Goal: Task Accomplishment & Management: Manage account settings

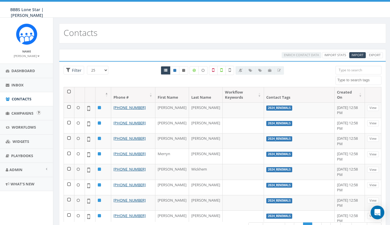
select select
click at [20, 111] on span "Campaigns" at bounding box center [22, 113] width 22 height 5
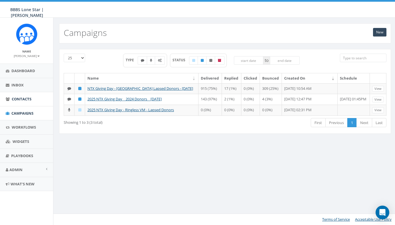
click at [27, 98] on span "Contacts" at bounding box center [22, 98] width 20 height 5
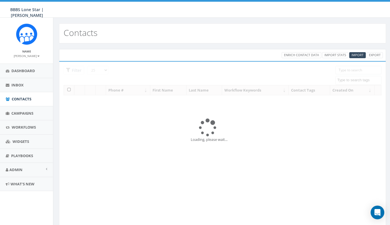
select select
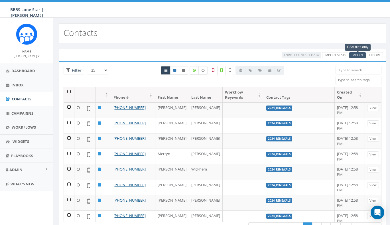
click at [358, 55] on span "Import" at bounding box center [358, 55] width 12 height 4
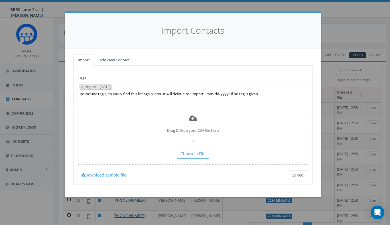
click at [82, 86] on span "×" at bounding box center [82, 86] width 2 height 5
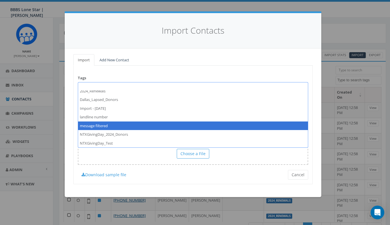
scroll to position [9, 0]
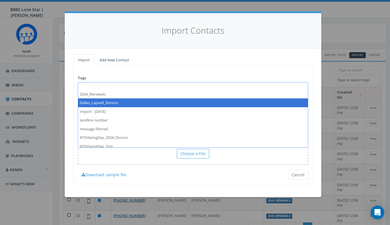
select select "Dallas_Lapsed_Donors"
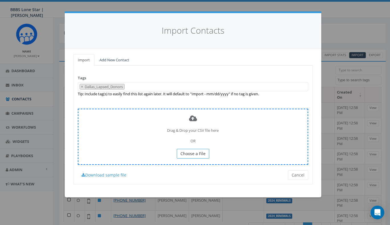
click at [189, 153] on span "Choose a File" at bounding box center [193, 153] width 25 height 5
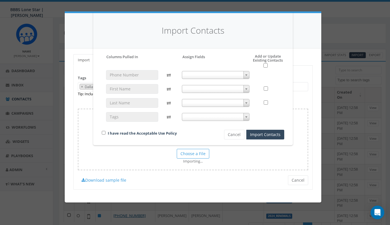
click at [225, 76] on span at bounding box center [216, 75] width 68 height 8
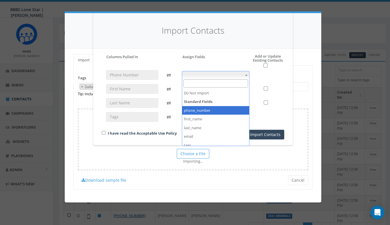
select select "phone_number"
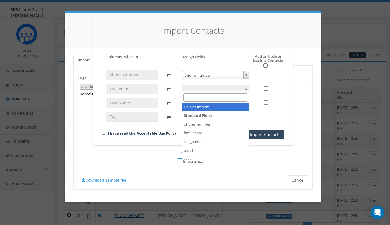
click at [208, 88] on span at bounding box center [216, 89] width 68 height 8
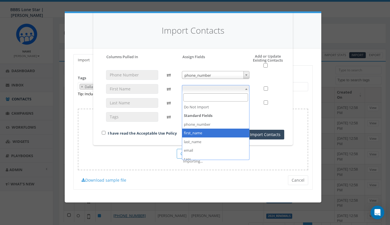
select select "first_name"
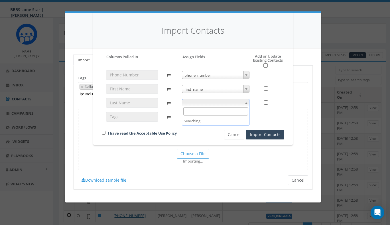
click at [206, 101] on span at bounding box center [216, 103] width 68 height 8
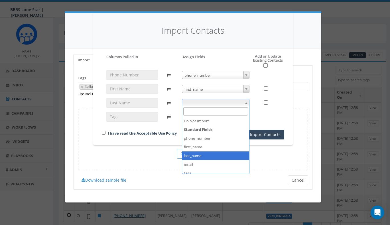
select select "last_name"
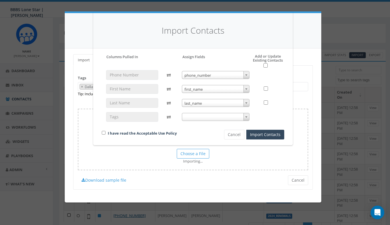
click at [205, 117] on span at bounding box center [216, 117] width 68 height 8
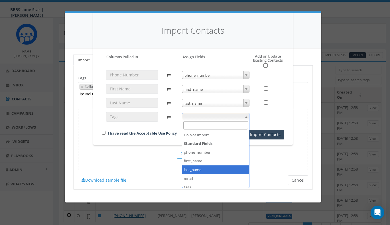
scroll to position [37, 0]
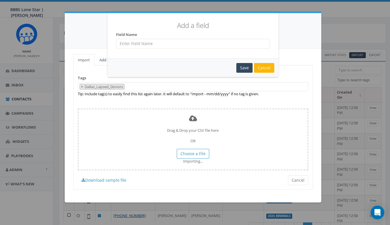
drag, startPoint x: 176, startPoint y: 16, endPoint x: 177, endPoint y: 6, distance: 10.6
click at [177, 6] on div "Add a field Cannot Add Empty Values Or Standard Field Names As Custom Field Nam…" at bounding box center [195, 112] width 390 height 225
click at [157, 44] on input "text" at bounding box center [193, 44] width 154 height 10
type input "Dallas_Lapsed_Donors"
click at [247, 67] on div "Save" at bounding box center [245, 68] width 16 height 10
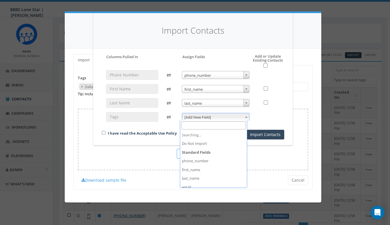
click at [211, 117] on span "[Add New Field]" at bounding box center [215, 117] width 67 height 8
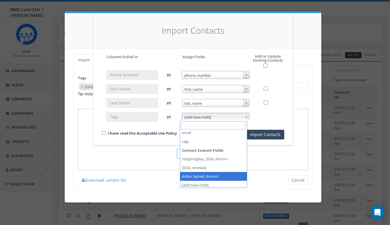
select select "dallas_lapsed_donors"
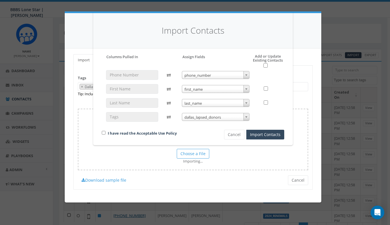
click at [195, 132] on div "I have read the Acceptable Use Policy" at bounding box center [154, 134] width 112 height 8
click at [264, 64] on input "checkbox" at bounding box center [266, 65] width 4 height 4
checkbox input "true"
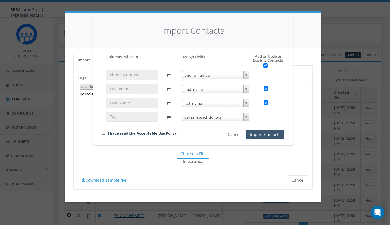
click at [267, 135] on button "Import Contacts" at bounding box center [265, 135] width 38 height 10
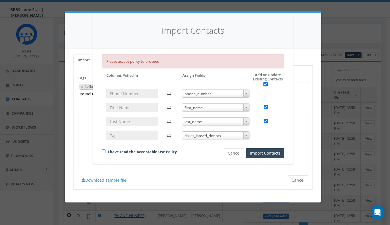
click at [103, 149] on div "I have read the Acceptable Use Policy" at bounding box center [154, 152] width 112 height 8
click at [102, 151] on input "checkbox" at bounding box center [104, 151] width 4 height 4
checkbox input "true"
click at [261, 154] on button "Import Contacts" at bounding box center [265, 153] width 38 height 10
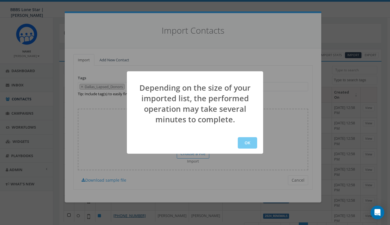
click at [251, 142] on button "OK" at bounding box center [247, 142] width 19 height 11
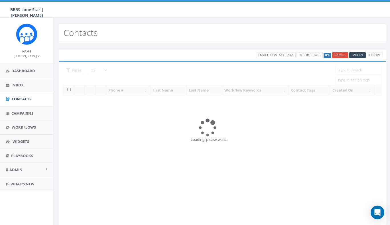
select select
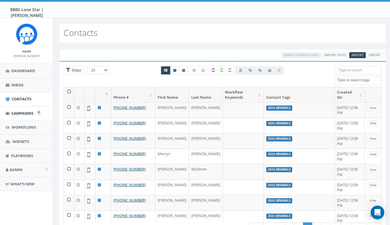
click at [25, 111] on span "Campaigns" at bounding box center [22, 113] width 22 height 5
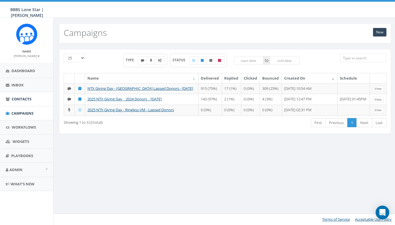
click at [25, 100] on span "Contacts" at bounding box center [22, 98] width 20 height 5
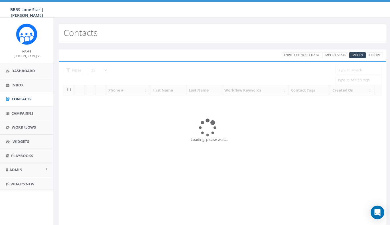
select select
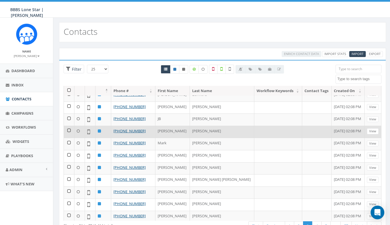
scroll to position [26, 0]
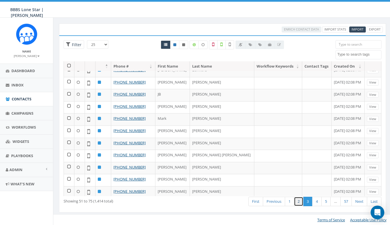
click at [299, 202] on link "2" at bounding box center [298, 201] width 9 height 9
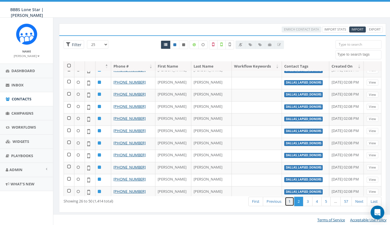
click at [286, 202] on link "1" at bounding box center [289, 201] width 9 height 9
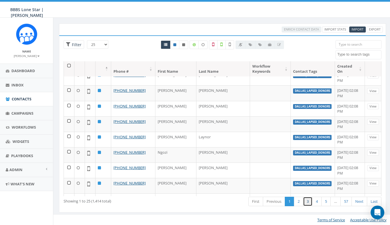
click at [305, 200] on link "3" at bounding box center [307, 201] width 9 height 9
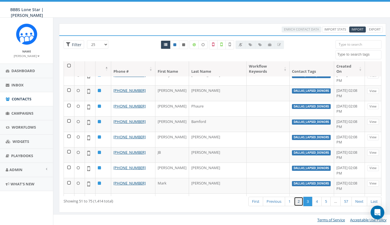
click at [297, 205] on link "2" at bounding box center [298, 201] width 9 height 9
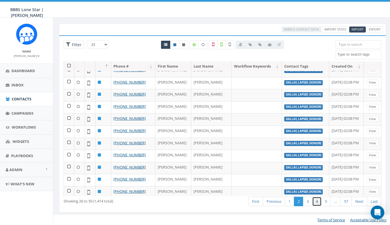
click at [316, 203] on link "4" at bounding box center [316, 201] width 9 height 9
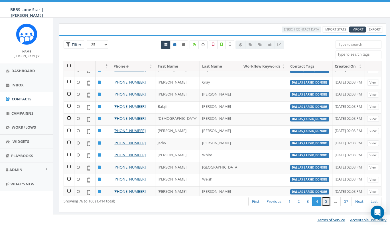
click at [325, 202] on link "5" at bounding box center [326, 201] width 9 height 9
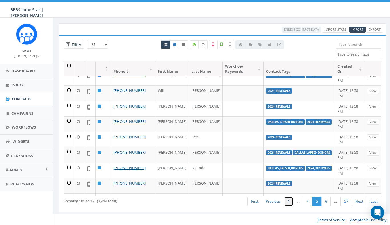
click at [287, 201] on link "1" at bounding box center [288, 201] width 9 height 9
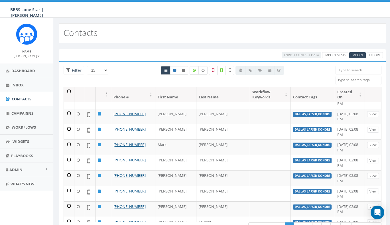
scroll to position [0, 0]
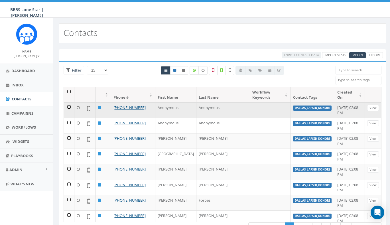
click at [70, 102] on td at bounding box center [69, 109] width 11 height 15
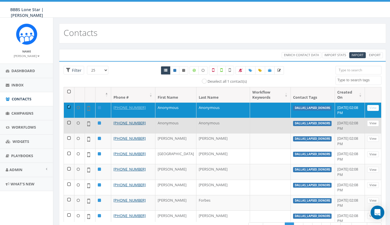
click at [70, 118] on td at bounding box center [69, 125] width 11 height 15
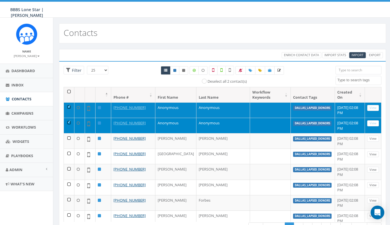
click at [367, 105] on link "View" at bounding box center [373, 108] width 12 height 6
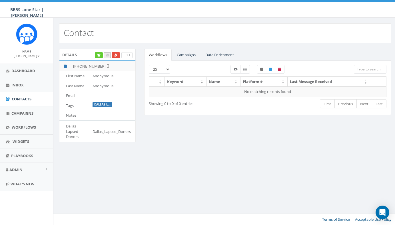
click at [126, 56] on link "Edit" at bounding box center [126, 55] width 11 height 6
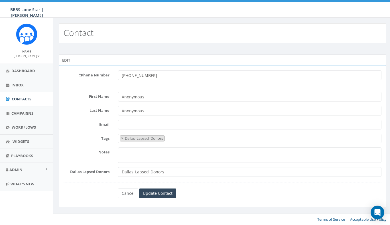
select select "Dallas_Lapsed_Donors"
click at [131, 194] on link "Cancel" at bounding box center [129, 194] width 20 height 10
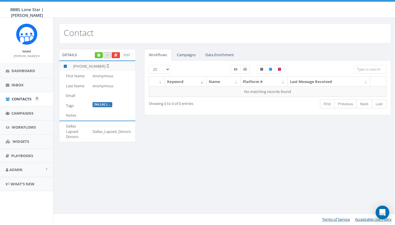
click at [26, 99] on span "Contacts" at bounding box center [22, 98] width 20 height 5
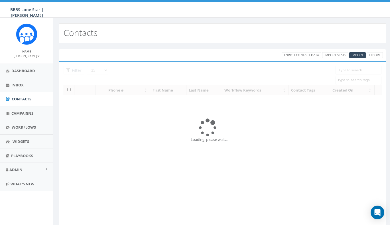
select select
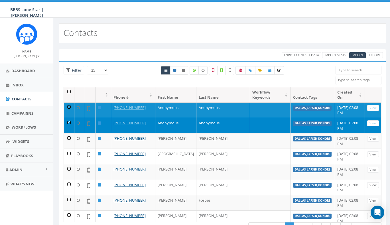
click at [68, 118] on td at bounding box center [69, 125] width 11 height 15
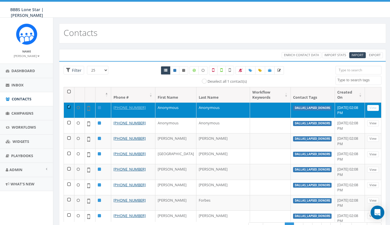
click at [66, 102] on td at bounding box center [69, 109] width 11 height 15
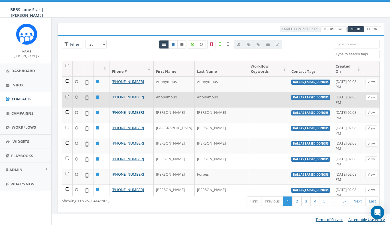
scroll to position [26, 2]
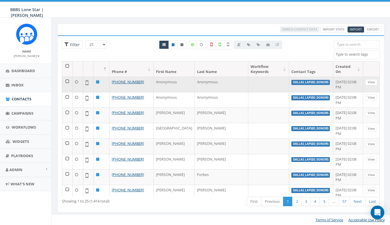
click at [66, 77] on td at bounding box center [67, 84] width 11 height 15
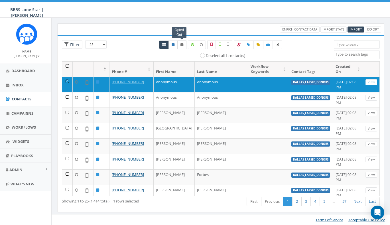
click at [180, 45] on link at bounding box center [181, 45] width 9 height 9
radio input "true"
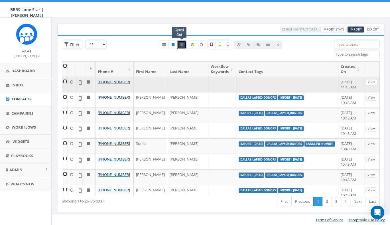
scroll to position [20, 2]
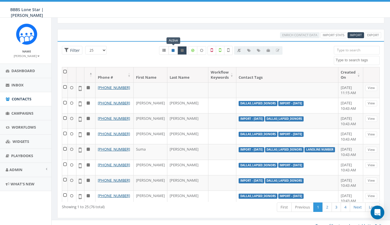
click at [173, 51] on icon at bounding box center [173, 50] width 3 height 3
radio input "true"
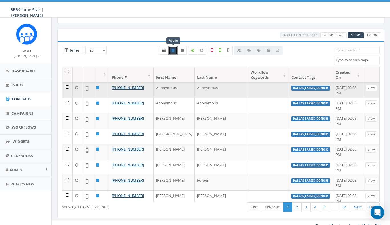
click at [67, 82] on td at bounding box center [67, 89] width 11 height 15
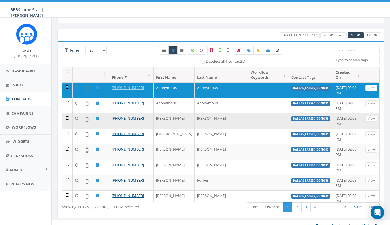
scroll to position [0, 0]
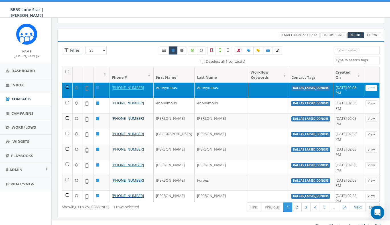
click at [68, 82] on td at bounding box center [67, 89] width 11 height 15
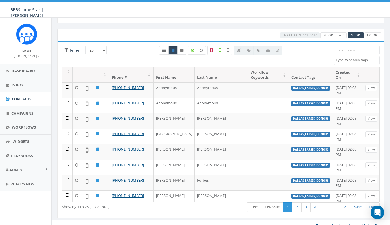
click at [135, 47] on div "All 0 contact(s) on current page All 1338 contact(s) filtered Deselect all 1 co…" at bounding box center [221, 56] width 218 height 21
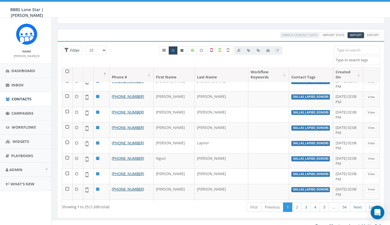
scroll to position [177, 0]
click at [297, 207] on link "2" at bounding box center [296, 207] width 9 height 9
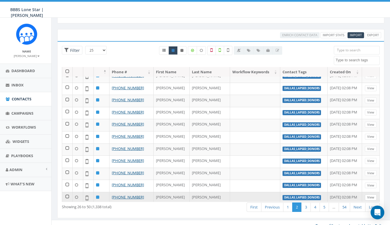
click at [367, 195] on link "View" at bounding box center [371, 198] width 12 height 6
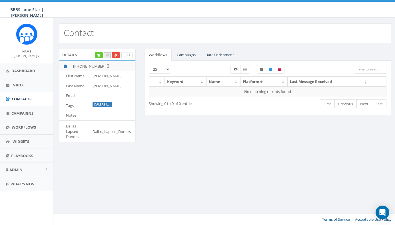
click at [126, 55] on link "Edit" at bounding box center [126, 55] width 11 height 6
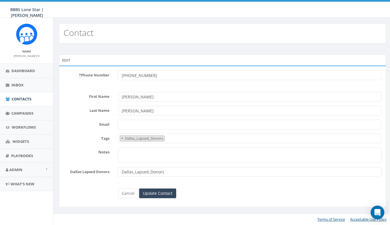
select select "Dallas_Lapsed_Donors"
drag, startPoint x: 127, startPoint y: 96, endPoint x: 168, endPoint y: 99, distance: 41.4
type input "[PERSON_NAME]"
drag, startPoint x: 126, startPoint y: 110, endPoint x: 163, endPoint y: 114, distance: 37.4
click at [163, 114] on input "FLAHERTY" at bounding box center [252, 111] width 267 height 10
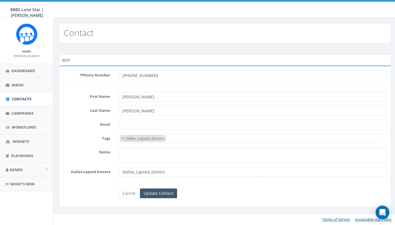
type input "[PERSON_NAME]"
click at [154, 194] on input "Update Contact" at bounding box center [158, 194] width 37 height 10
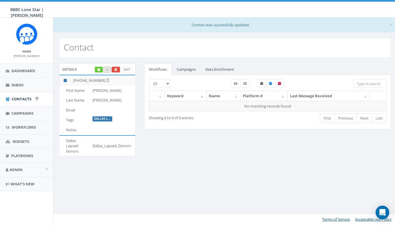
click at [22, 98] on span "Contacts" at bounding box center [22, 98] width 20 height 5
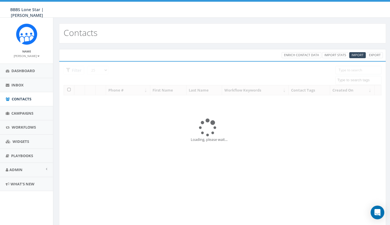
select select
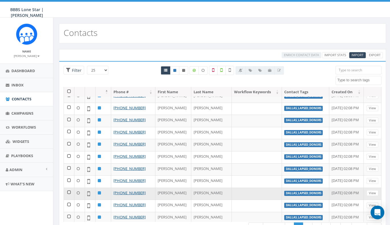
scroll to position [26, 0]
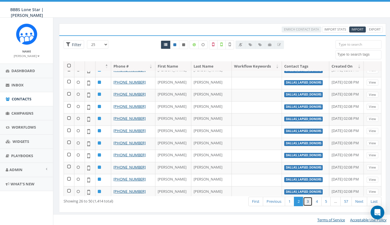
click at [310, 201] on link "3" at bounding box center [307, 201] width 9 height 9
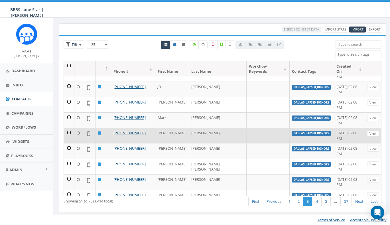
scroll to position [260, 0]
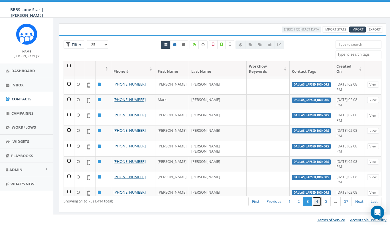
click at [315, 201] on link "4" at bounding box center [316, 201] width 9 height 9
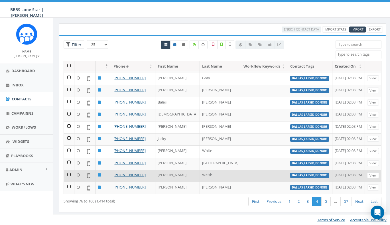
scroll to position [177, 0]
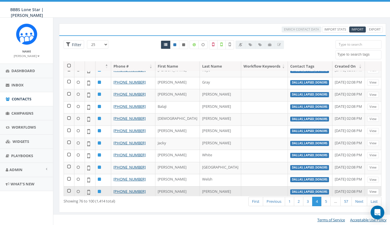
click at [369, 189] on link "View" at bounding box center [373, 192] width 12 height 6
